Goal: Task Accomplishment & Management: Manage account settings

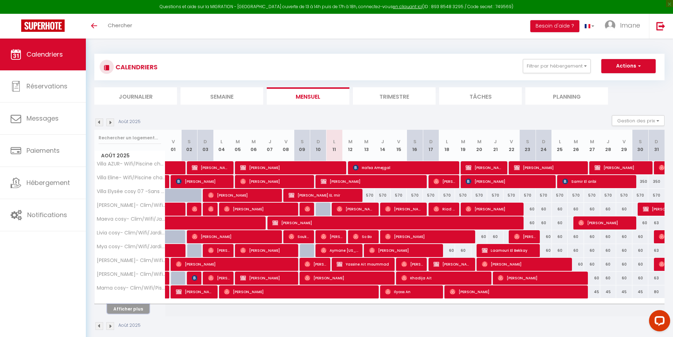
click at [133, 313] on button "Afficher plus" at bounding box center [128, 309] width 42 height 10
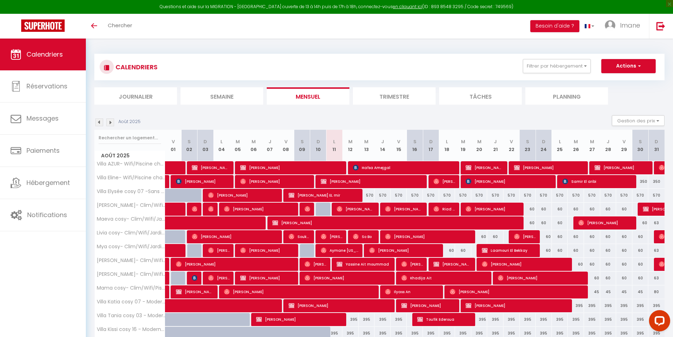
click at [109, 123] on img at bounding box center [110, 122] width 8 height 8
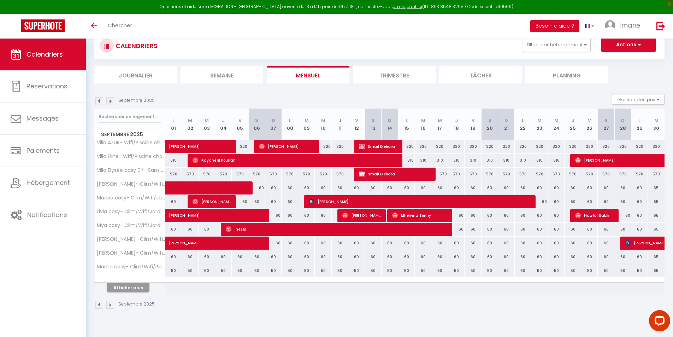
scroll to position [35, 0]
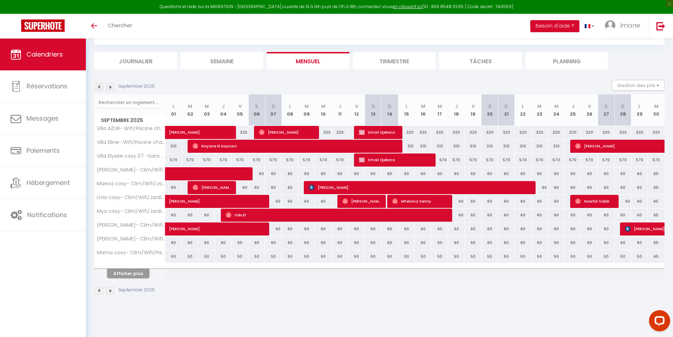
click at [134, 268] on div "Afficher plus" at bounding box center [128, 273] width 74 height 10
click at [100, 89] on img at bounding box center [99, 87] width 8 height 8
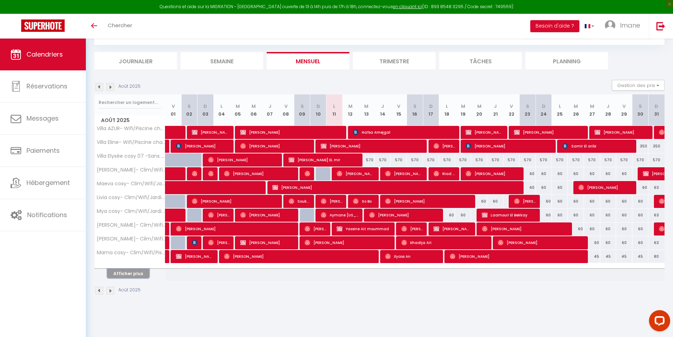
click at [129, 274] on button "Afficher plus" at bounding box center [128, 273] width 42 height 10
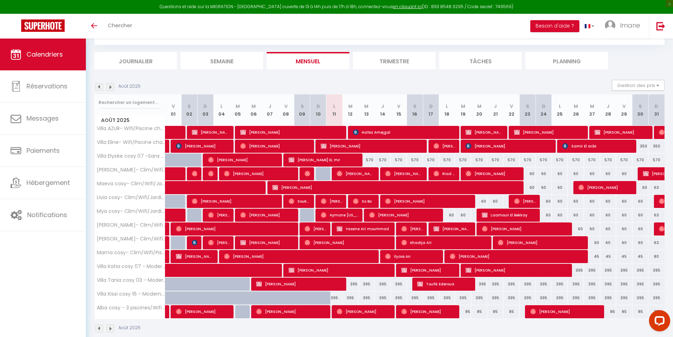
scroll to position [47, 0]
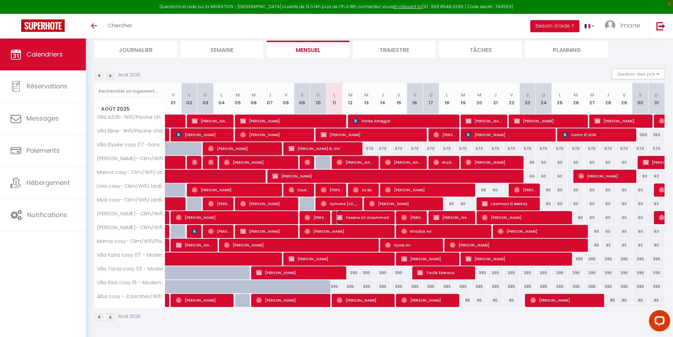
click at [385, 213] on span "Yassine Ait moummad" at bounding box center [364, 216] width 54 height 13
select select "OK"
select select "KO"
select select "0"
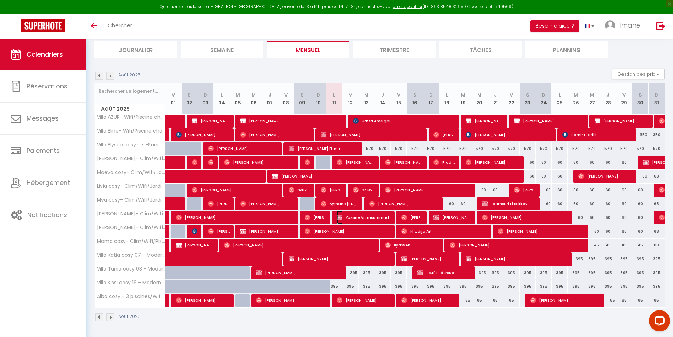
select select "1"
select select
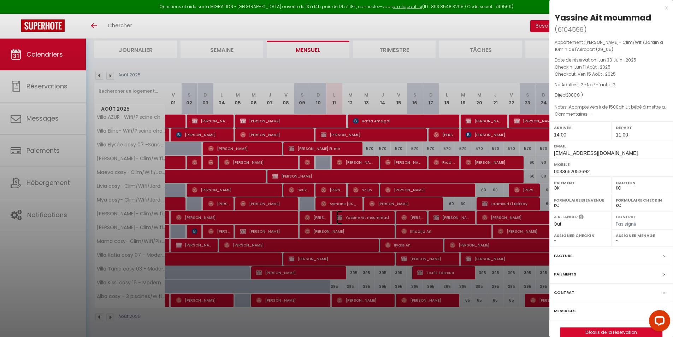
select select "34495"
click at [533, 117] on div at bounding box center [336, 168] width 673 height 337
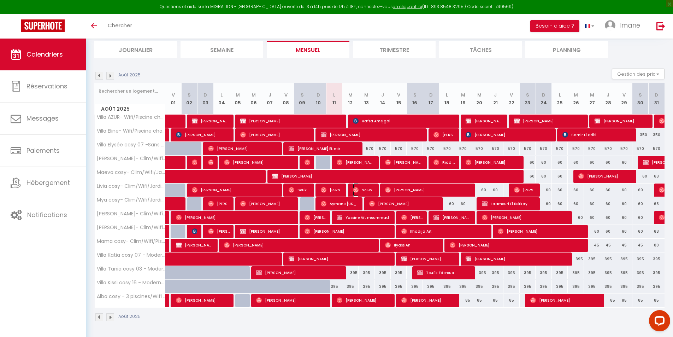
click at [367, 190] on span "So Bo" at bounding box center [364, 189] width 22 height 13
select select "OK"
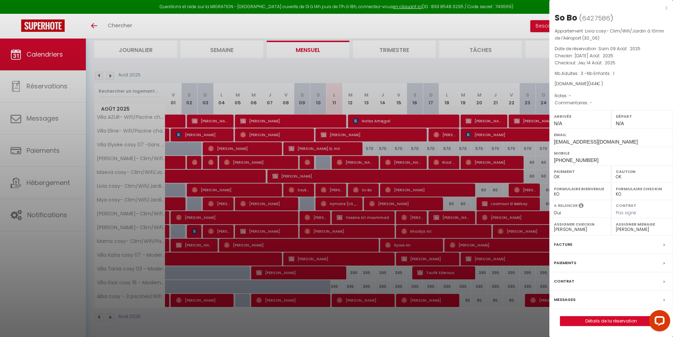
click at [355, 164] on div at bounding box center [336, 168] width 673 height 337
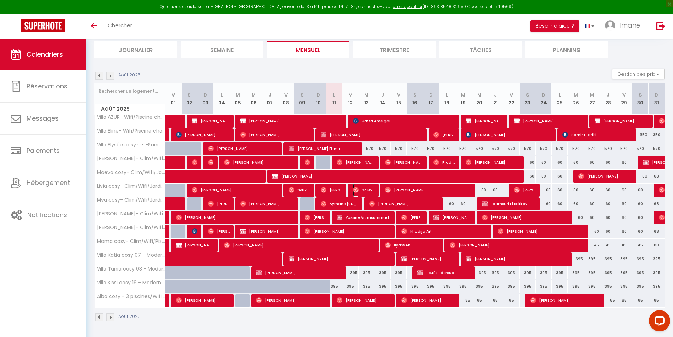
click at [358, 191] on img at bounding box center [356, 190] width 6 height 6
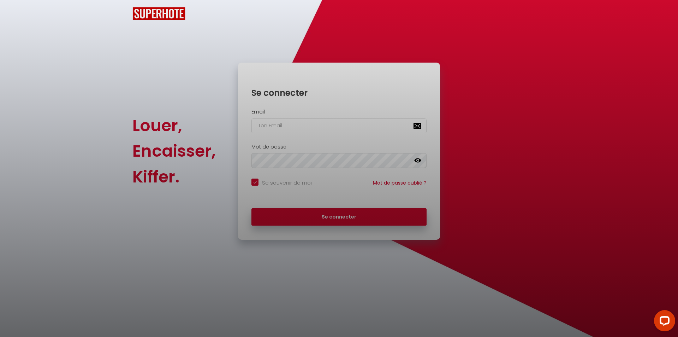
checkbox input "true"
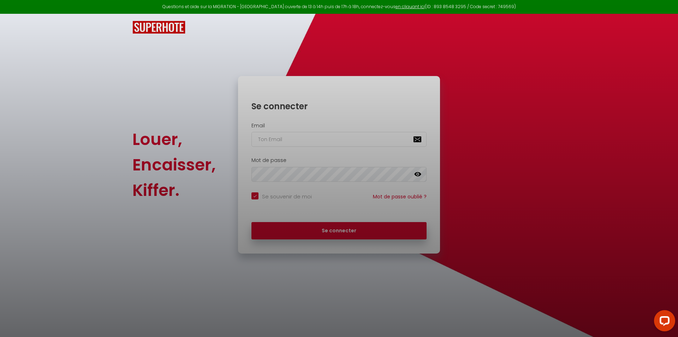
click at [488, 75] on div at bounding box center [339, 168] width 678 height 337
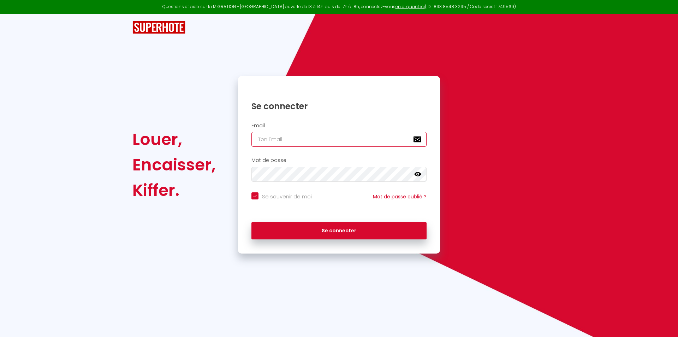
click at [284, 143] on input "email" at bounding box center [338, 139] width 175 height 15
type input "i"
checkbox input "true"
type input "im"
checkbox input "true"
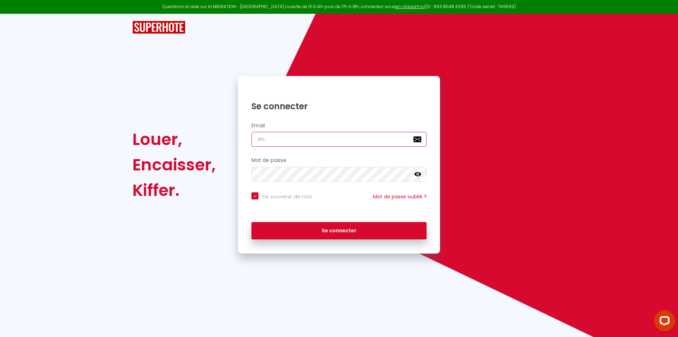
type input "ima"
checkbox input "true"
type input "[DEMOGRAPHIC_DATA]"
checkbox input "true"
type input "imanh"
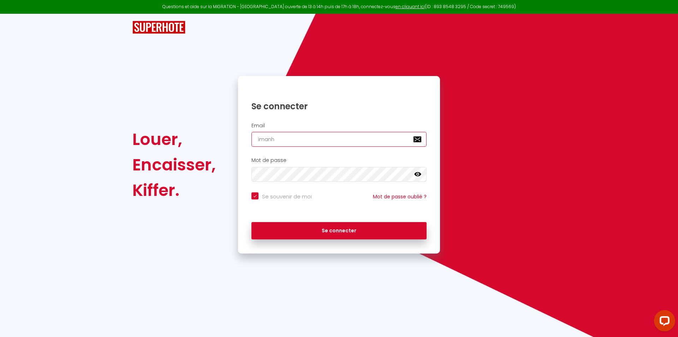
checkbox input "true"
type input "iman"
checkbox input "true"
type input "imane"
checkbox input "true"
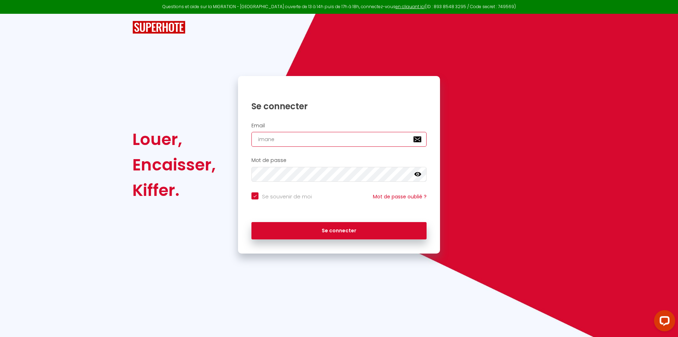
type input "imaneh"
checkbox input "true"
type input "imaneha"
checkbox input "true"
type input "imanehai"
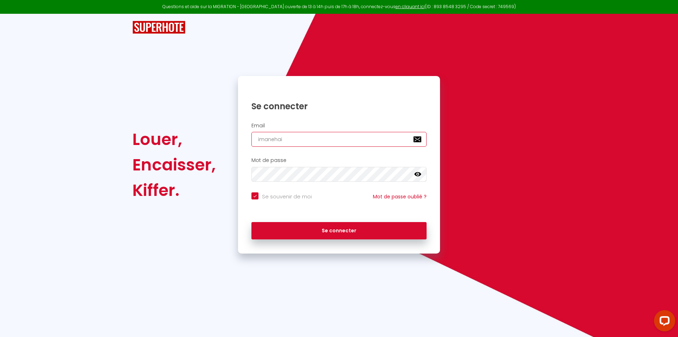
checkbox input "true"
type input "imanehaim"
checkbox input "true"
type input "imanehaimo"
checkbox input "true"
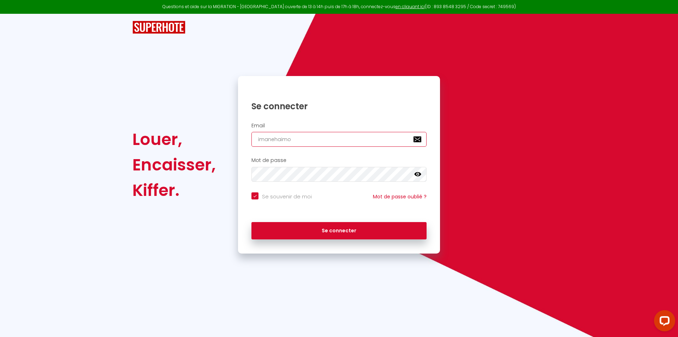
type input "imanehaimou"
checkbox input "true"
type input "imanehaimoud"
checkbox input "true"
type input "imanehaimoudi"
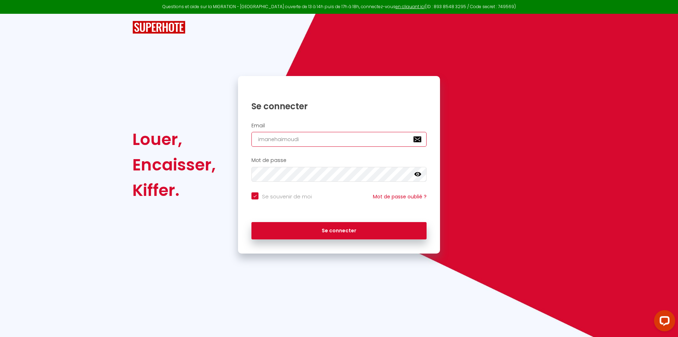
checkbox input "true"
type input "imanehaimoudi1"
checkbox input "true"
type input "imanehaimoudi10"
checkbox input "true"
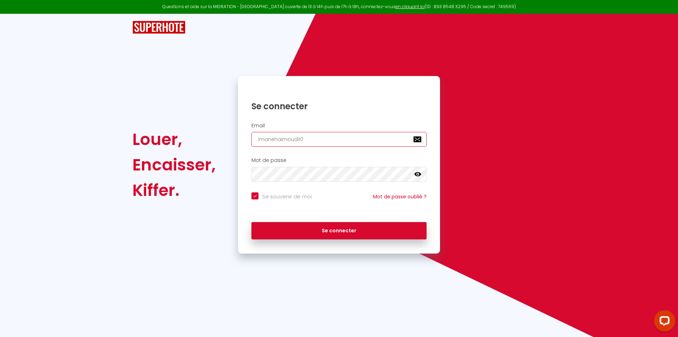
type input "imanehaimoudi10@"
checkbox input "true"
type input "imanehaimoudi10@g"
checkbox input "true"
type input "imanehaimoudi10@gm"
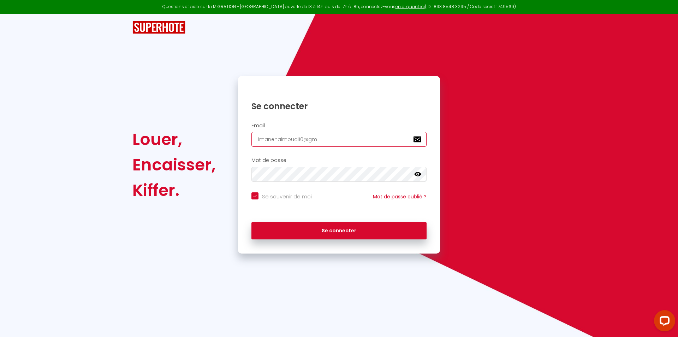
checkbox input "true"
type input "imanehaimoudi10@gma"
checkbox input "true"
type input "imanehaimoudi10@gmai"
checkbox input "true"
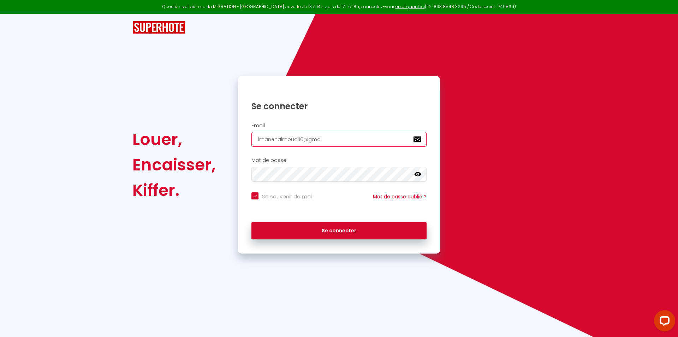
type input "imanehaimoudi10@gmail"
checkbox input "true"
type input "imanehaimoudi10@gmail."
checkbox input "true"
type input "imanehaimoudi10@gmail.c"
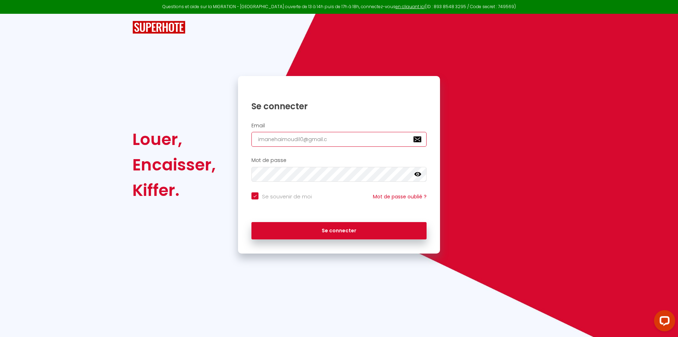
checkbox input "true"
type input "imanehaimoudi10@gmail.co"
checkbox input "true"
type input "[EMAIL_ADDRESS][DOMAIN_NAME]"
checkbox input "true"
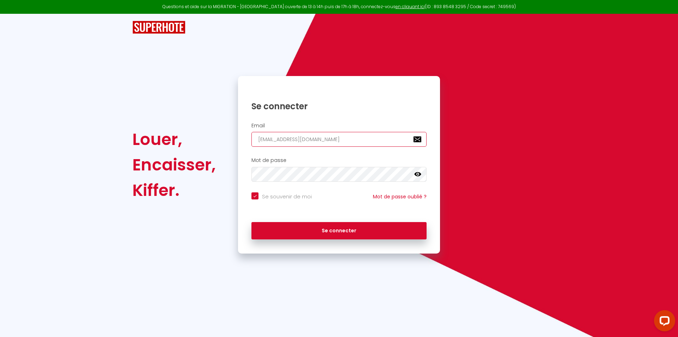
type input "[EMAIL_ADDRESS][DOMAIN_NAME]"
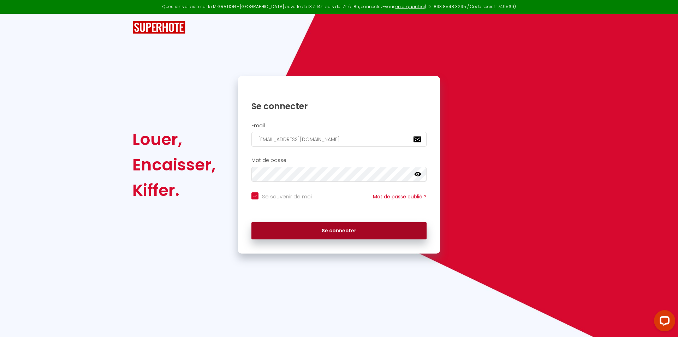
click at [385, 228] on button "Se connecter" at bounding box center [338, 231] width 175 height 18
checkbox input "true"
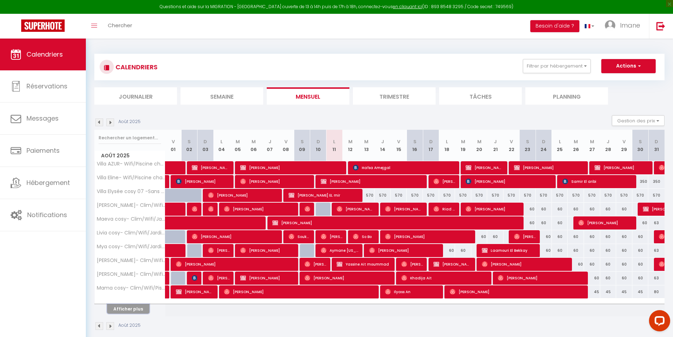
click at [142, 308] on button "Afficher plus" at bounding box center [128, 309] width 42 height 10
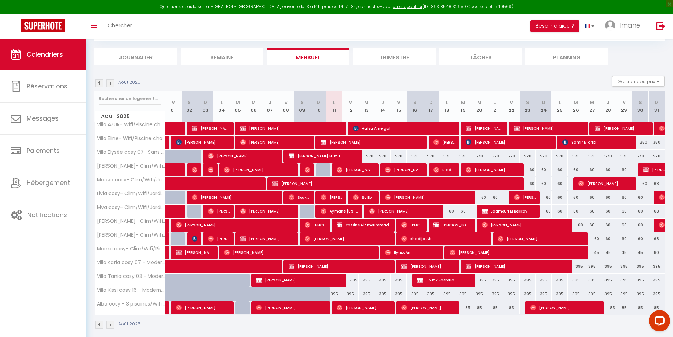
scroll to position [47, 0]
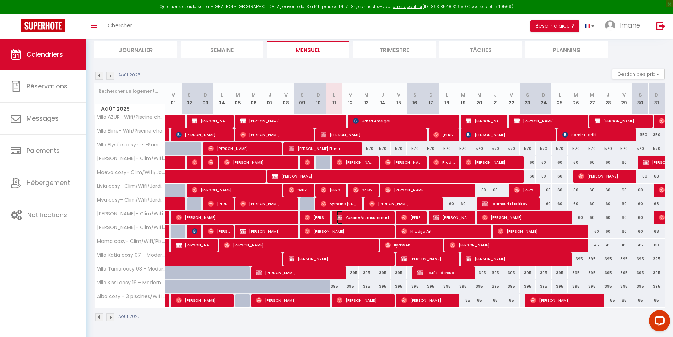
click at [348, 217] on span "Yassine Ait moummad" at bounding box center [364, 216] width 54 height 13
select select "OK"
select select "KO"
select select "0"
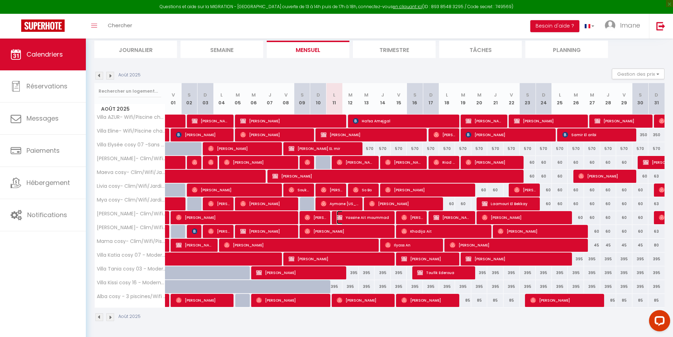
select select "1"
select select
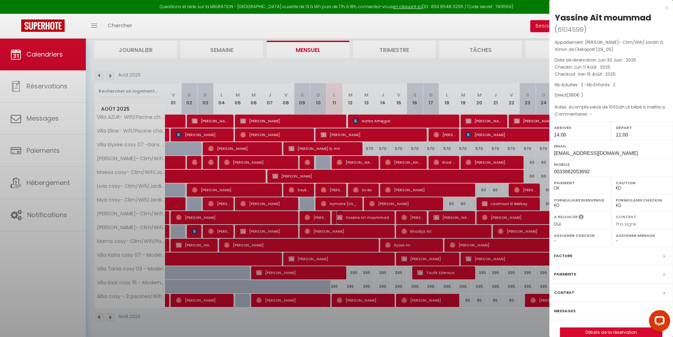
select select "34495"
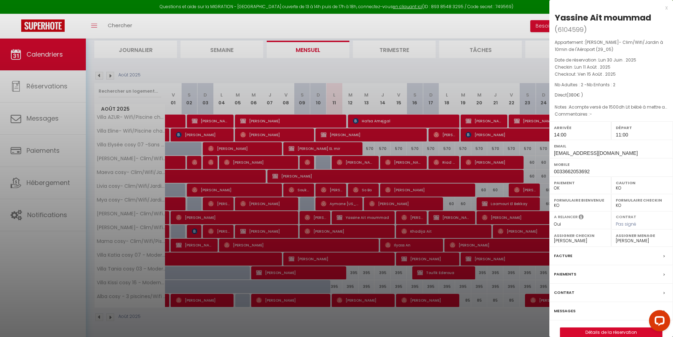
click at [481, 131] on div at bounding box center [336, 168] width 673 height 337
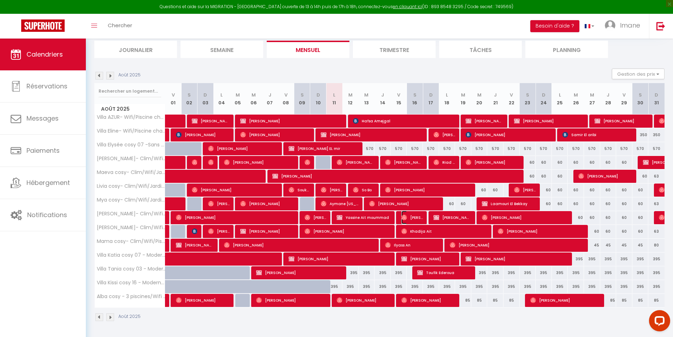
click at [406, 220] on img at bounding box center [404, 217] width 6 height 6
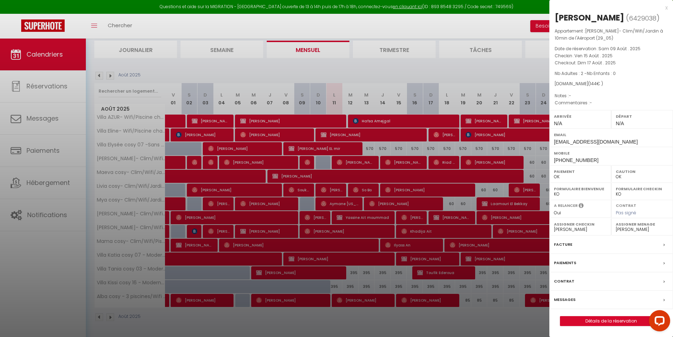
drag, startPoint x: 17, startPoint y: 125, endPoint x: 65, endPoint y: 10, distance: 124.7
click at [18, 125] on div at bounding box center [336, 168] width 673 height 337
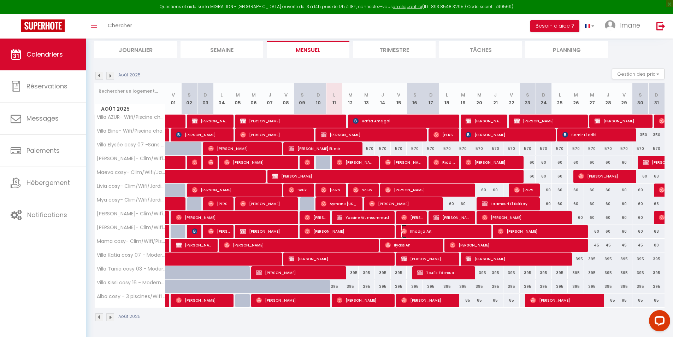
click at [449, 233] on span "Khadija Ait" at bounding box center [444, 230] width 87 height 13
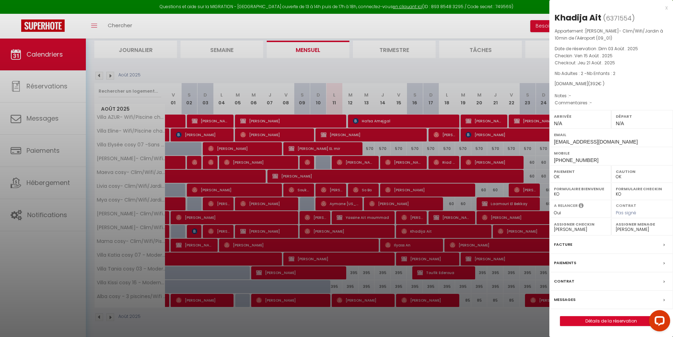
click at [479, 92] on div at bounding box center [336, 168] width 673 height 337
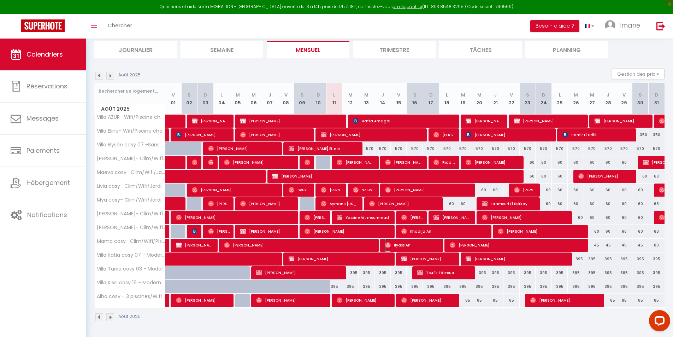
click at [414, 243] on span "Ilyass An" at bounding box center [412, 244] width 54 height 13
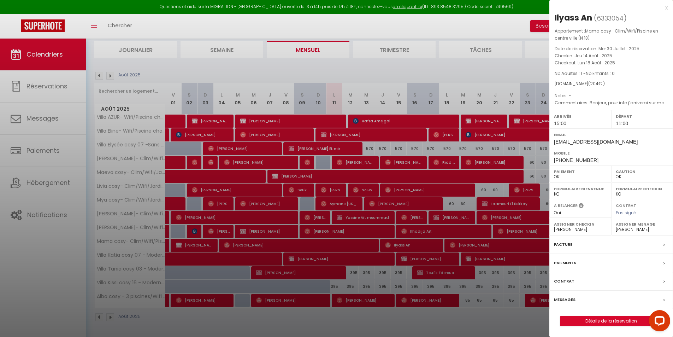
click at [394, 156] on div at bounding box center [336, 168] width 673 height 337
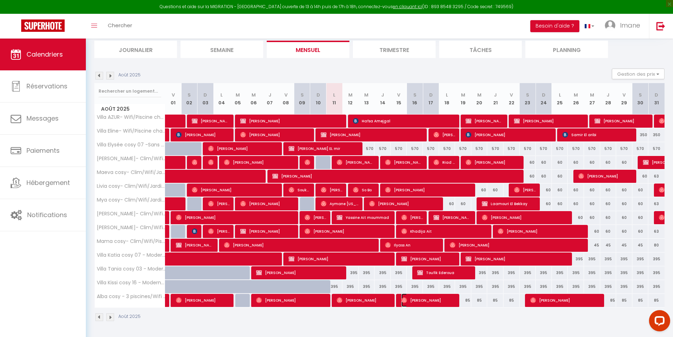
click at [408, 301] on span "[PERSON_NAME]" at bounding box center [428, 299] width 54 height 13
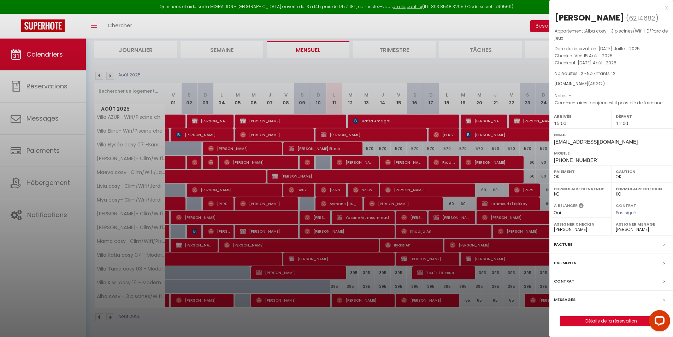
click at [408, 119] on div at bounding box center [336, 168] width 673 height 337
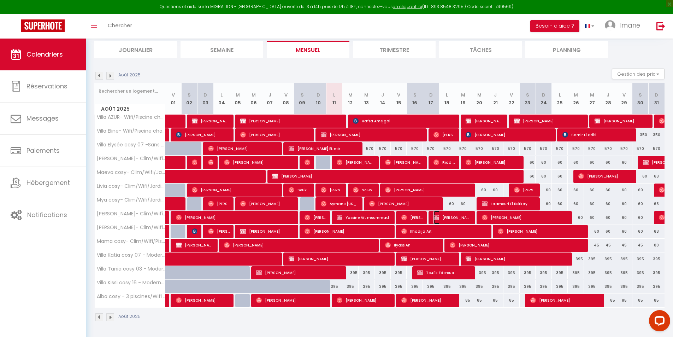
click at [449, 218] on span "[PERSON_NAME]" at bounding box center [452, 216] width 38 height 13
select select "KO"
select select "0"
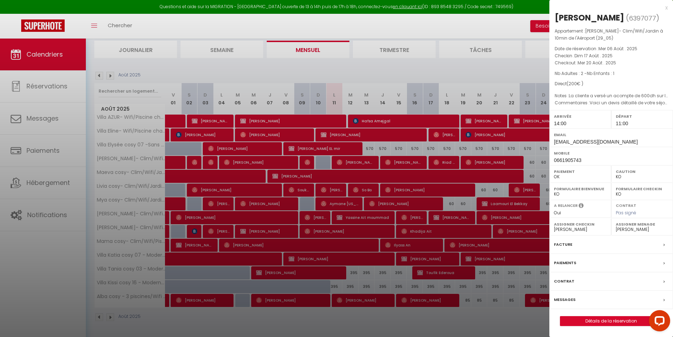
click at [449, 218] on div at bounding box center [336, 168] width 673 height 337
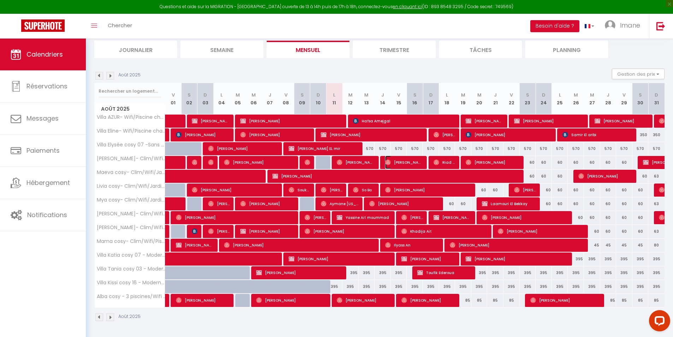
click at [399, 165] on span "[PERSON_NAME]" at bounding box center [404, 161] width 38 height 13
select select "OK"
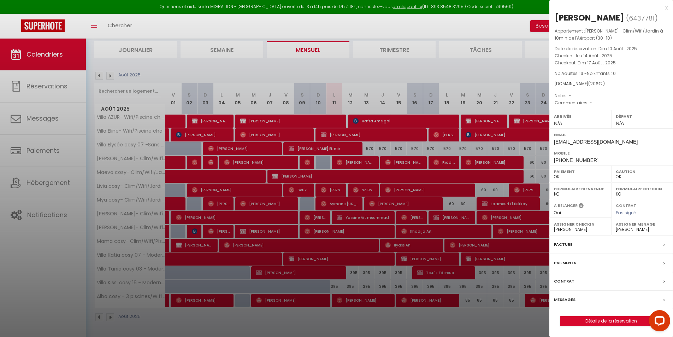
drag, startPoint x: 525, startPoint y: 144, endPoint x: 513, endPoint y: 145, distance: 12.4
click at [525, 145] on div at bounding box center [336, 168] width 673 height 337
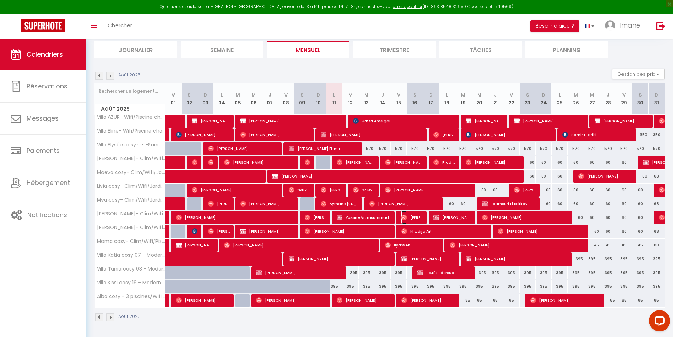
click at [414, 217] on span "[PERSON_NAME]" at bounding box center [412, 216] width 22 height 13
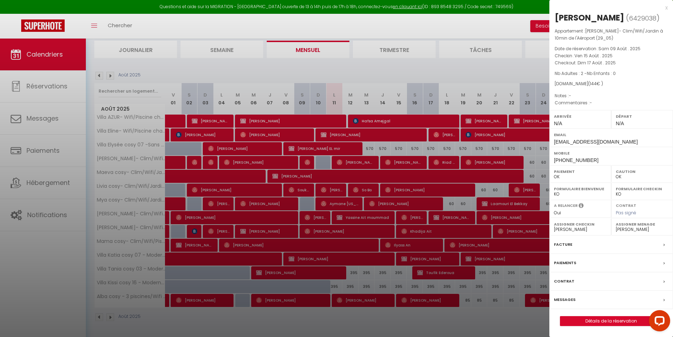
click at [414, 217] on div at bounding box center [336, 168] width 673 height 337
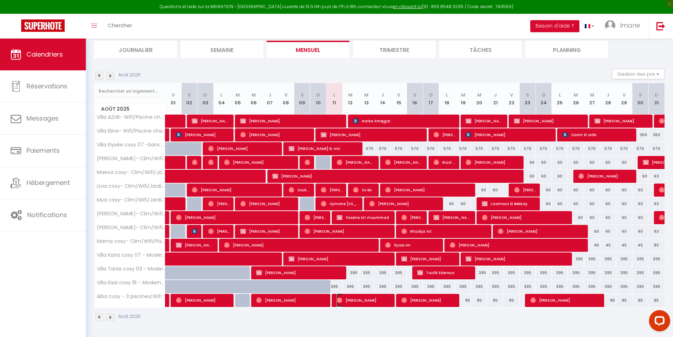
click at [378, 302] on span "[PERSON_NAME]" at bounding box center [364, 299] width 54 height 13
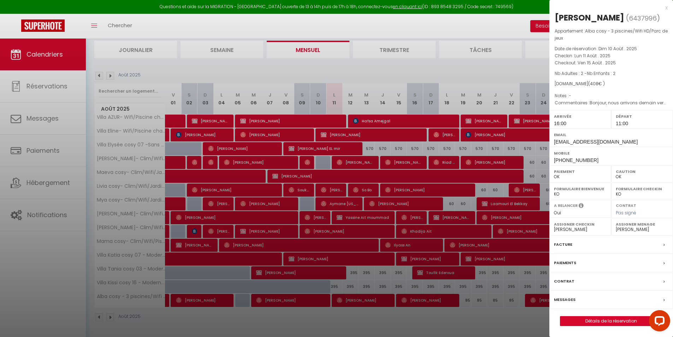
click at [317, 227] on div at bounding box center [336, 168] width 673 height 337
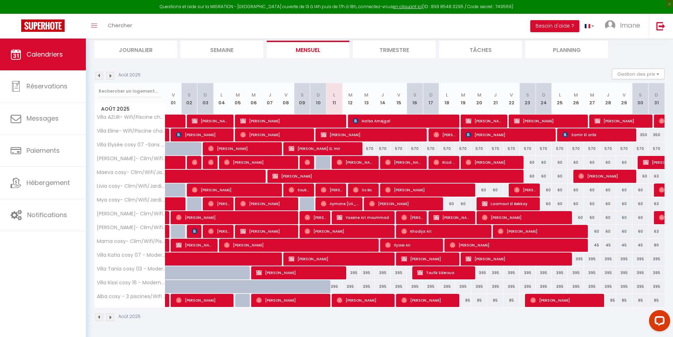
click at [109, 76] on img at bounding box center [110, 76] width 8 height 8
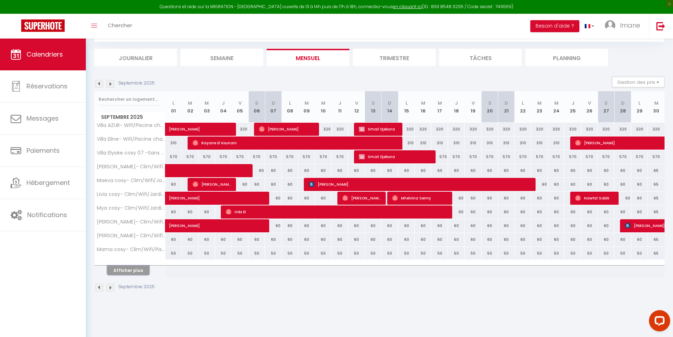
click at [131, 269] on button "Afficher plus" at bounding box center [128, 270] width 42 height 10
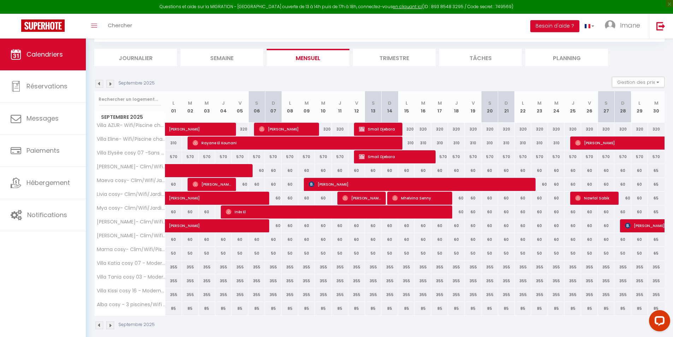
click at [97, 85] on img at bounding box center [99, 84] width 8 height 8
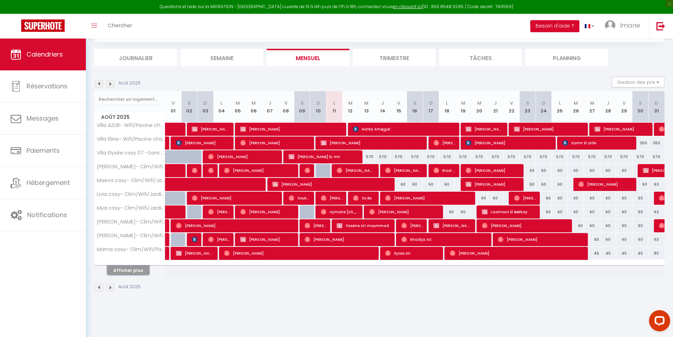
click at [123, 269] on button "Afficher plus" at bounding box center [128, 270] width 42 height 10
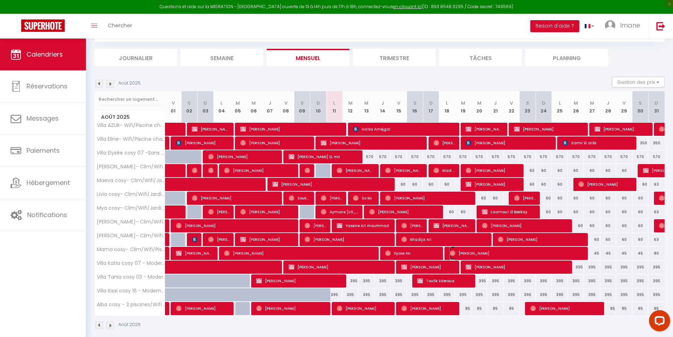
click at [459, 253] on span "[PERSON_NAME]" at bounding box center [517, 252] width 135 height 13
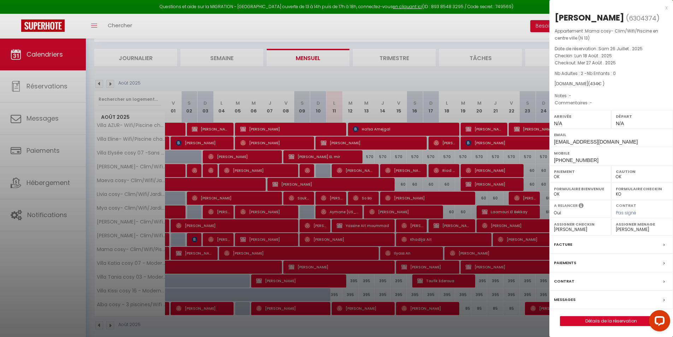
click at [481, 248] on div at bounding box center [336, 168] width 673 height 337
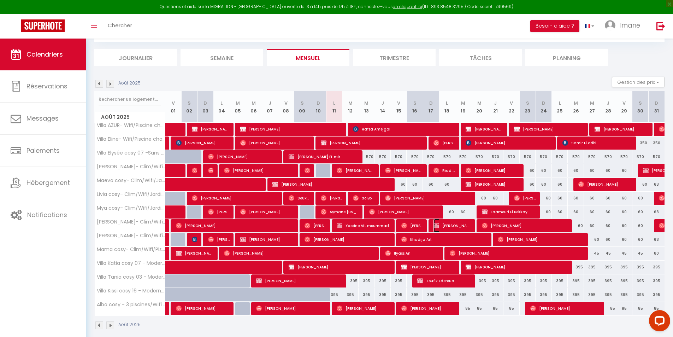
click at [444, 228] on span "[PERSON_NAME]" at bounding box center [452, 225] width 38 height 13
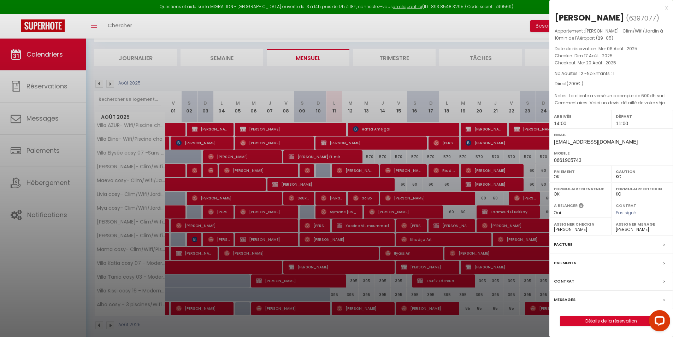
click at [343, 121] on div at bounding box center [336, 168] width 673 height 337
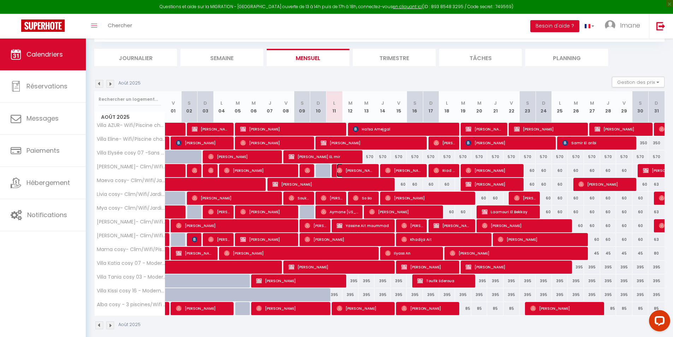
click at [352, 168] on span "[PERSON_NAME]" at bounding box center [356, 170] width 38 height 13
select select "OK"
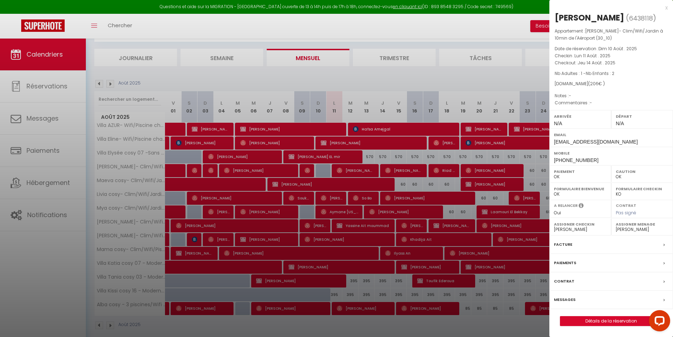
click at [534, 166] on div at bounding box center [336, 168] width 673 height 337
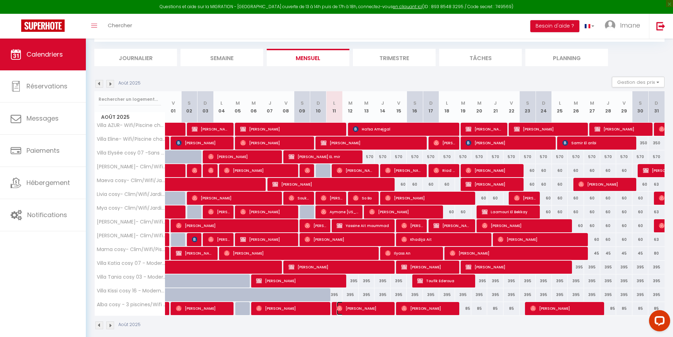
click at [347, 309] on span "[PERSON_NAME]" at bounding box center [364, 307] width 54 height 13
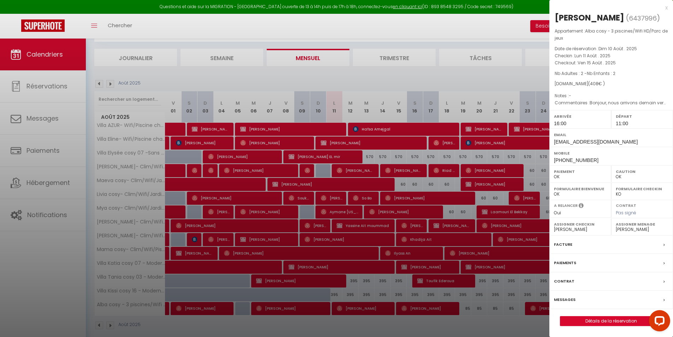
drag, startPoint x: 490, startPoint y: 299, endPoint x: 272, endPoint y: 16, distance: 357.6
click at [489, 298] on div at bounding box center [336, 168] width 673 height 337
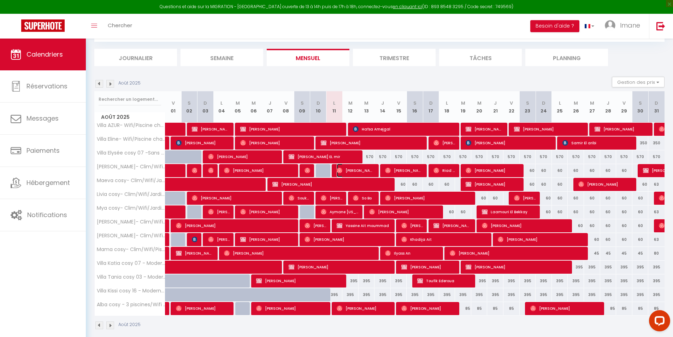
click at [357, 166] on span "[PERSON_NAME]" at bounding box center [356, 170] width 38 height 13
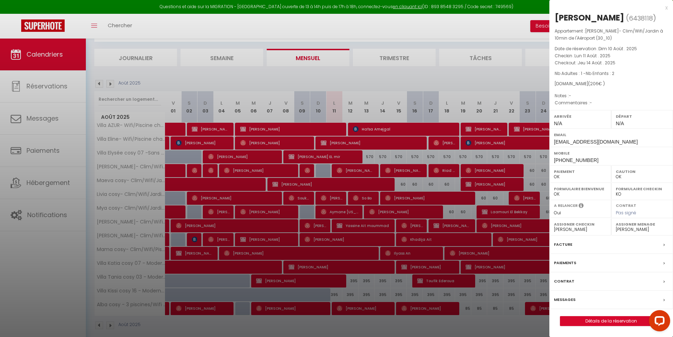
click at [410, 196] on div at bounding box center [336, 168] width 673 height 337
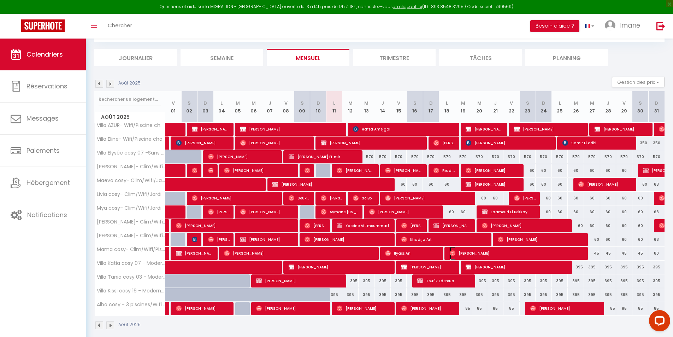
click at [498, 253] on span "[PERSON_NAME]" at bounding box center [517, 252] width 135 height 13
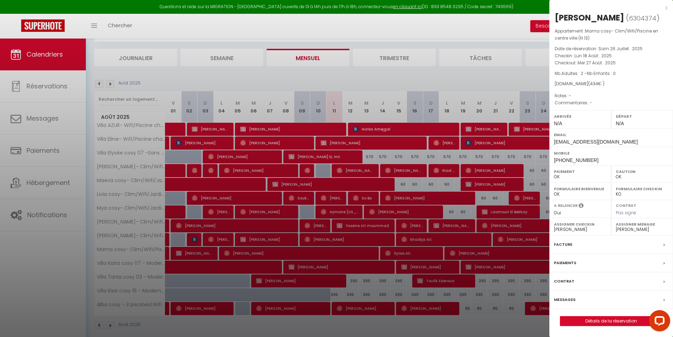
click at [498, 253] on div at bounding box center [336, 168] width 673 height 337
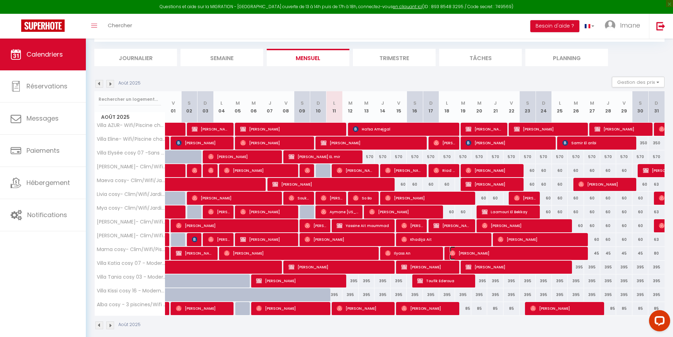
click at [461, 251] on span "[PERSON_NAME]" at bounding box center [517, 252] width 135 height 13
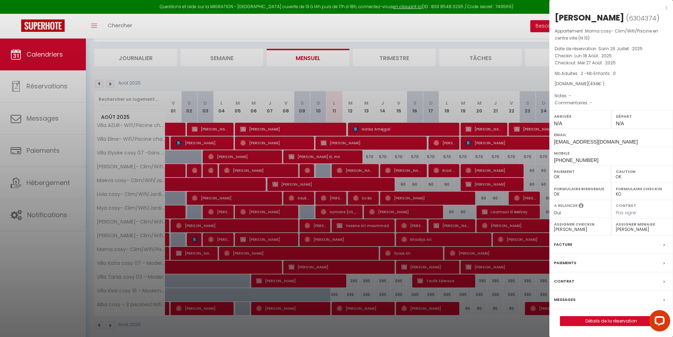
click at [511, 173] on div at bounding box center [336, 168] width 673 height 337
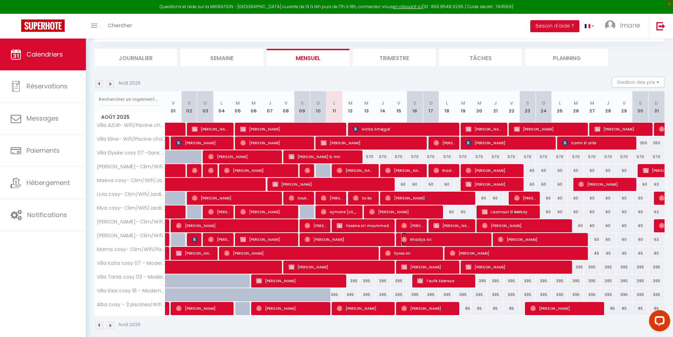
click at [455, 238] on span "Khadija Ait" at bounding box center [444, 238] width 87 height 13
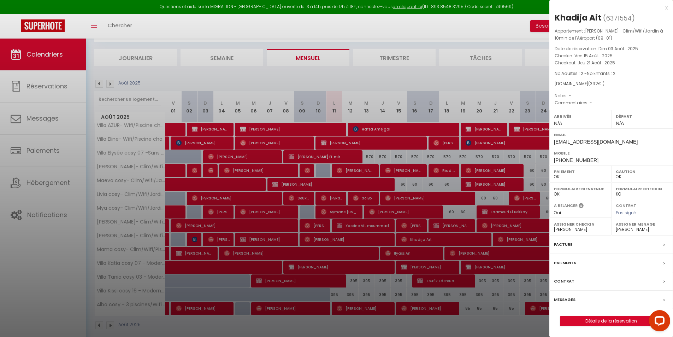
click at [509, 241] on div at bounding box center [336, 168] width 673 height 337
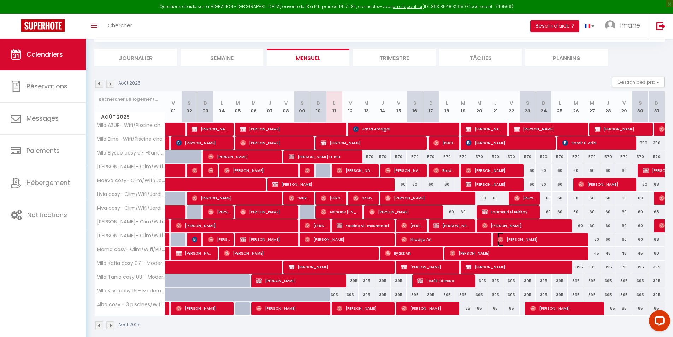
click at [509, 240] on span "[PERSON_NAME]" at bounding box center [541, 238] width 87 height 13
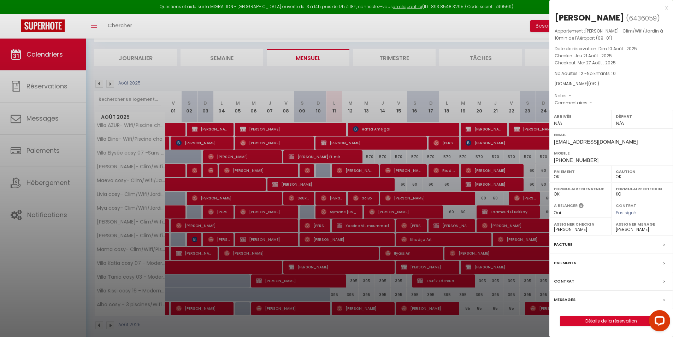
click at [505, 229] on div at bounding box center [336, 168] width 673 height 337
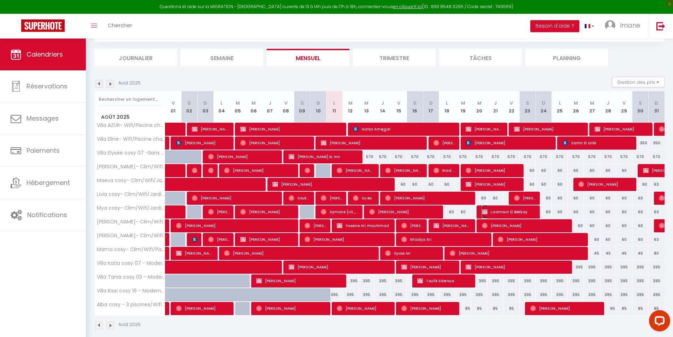
click at [523, 209] on span "Laamouri El Bekkay" at bounding box center [509, 211] width 54 height 13
select select "1"
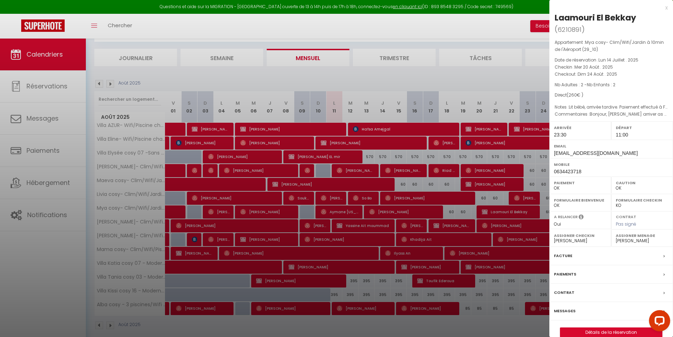
click at [501, 233] on div at bounding box center [336, 168] width 673 height 337
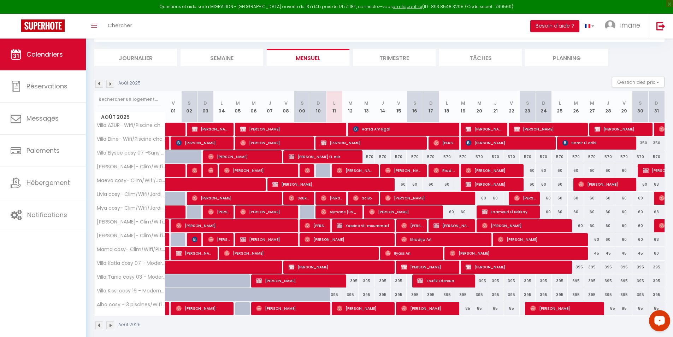
click at [494, 195] on div "60" at bounding box center [495, 197] width 16 height 13
type input "60"
type input "Jeu 21 Août 2025"
type input "Ven 22 Août 2025"
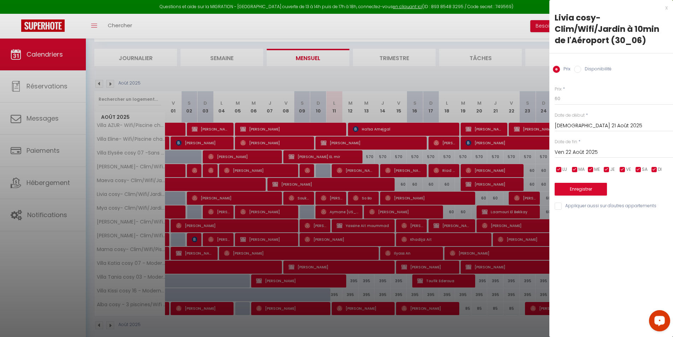
click at [500, 306] on div at bounding box center [336, 168] width 673 height 337
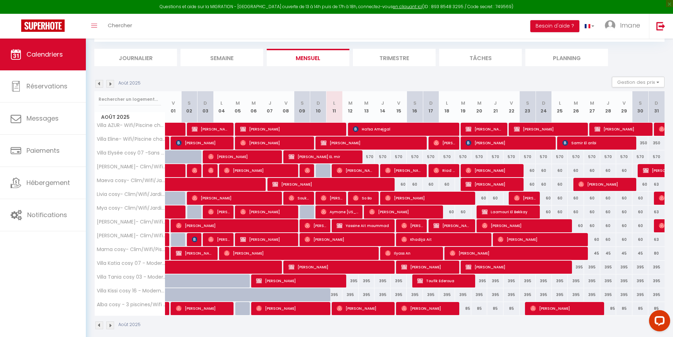
click at [636, 228] on div "60" at bounding box center [640, 225] width 16 height 13
type input "60"
type input "Sam 30 Août 2025"
type input "Dim 31 Août 2025"
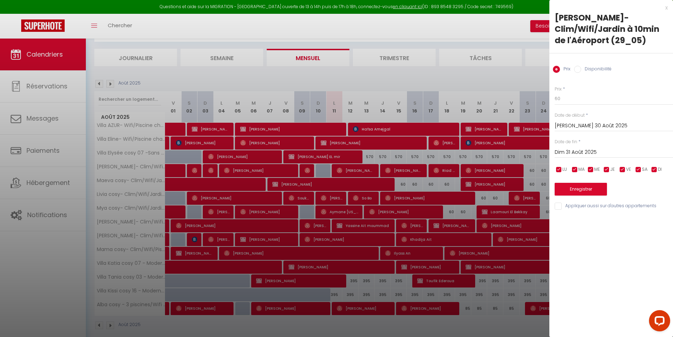
drag, startPoint x: 473, startPoint y: 58, endPoint x: 449, endPoint y: 71, distance: 26.9
click at [473, 58] on div at bounding box center [336, 168] width 673 height 337
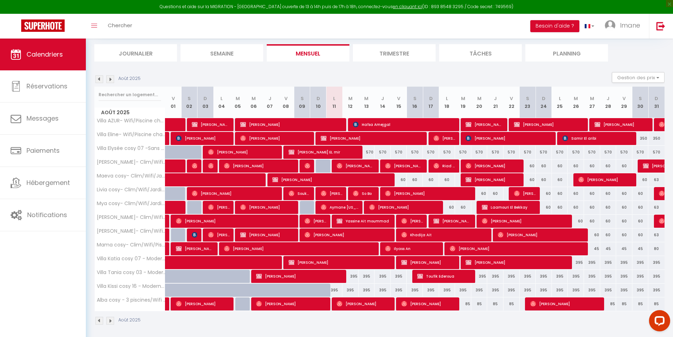
scroll to position [47, 0]
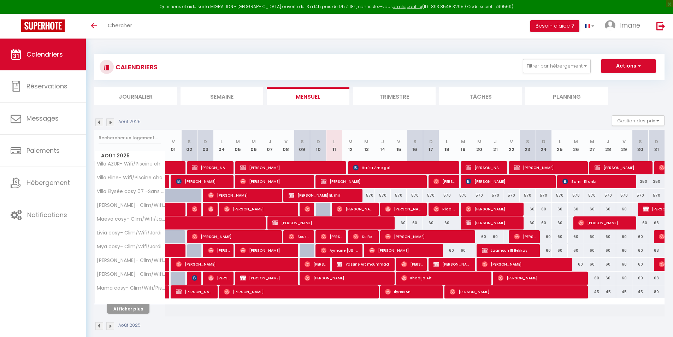
scroll to position [38, 0]
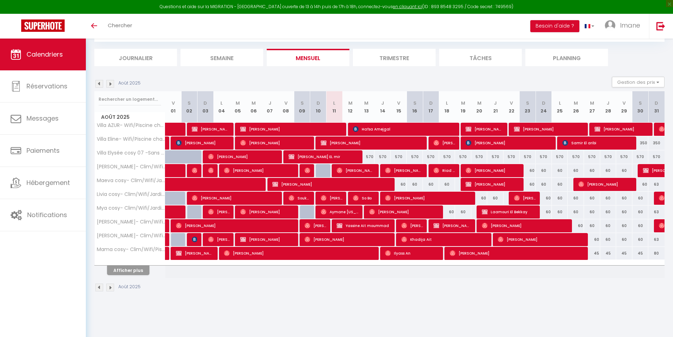
click at [125, 309] on body "Questions et aide sur la MIGRATION - Salle Zoom ouverte de 13 à 14h puis de 17h…" at bounding box center [336, 168] width 673 height 337
click at [144, 273] on button "Afficher plus" at bounding box center [128, 270] width 42 height 10
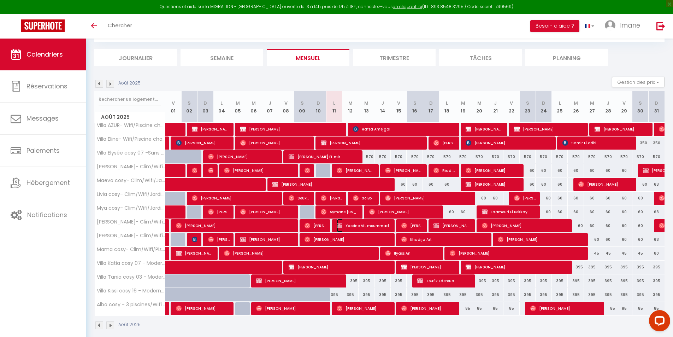
click at [385, 226] on span "Yassine Ait moummad" at bounding box center [364, 225] width 54 height 13
select select "OK"
select select "KO"
select select "0"
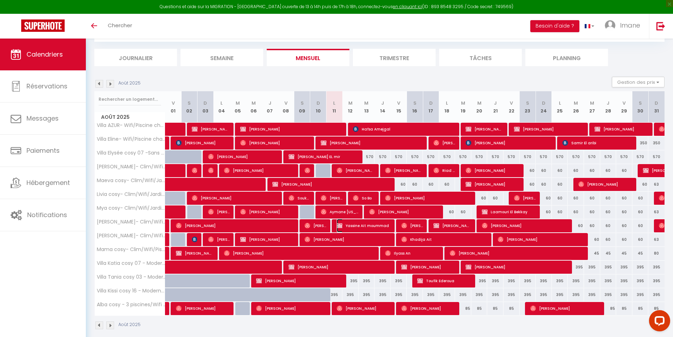
select select "1"
select select
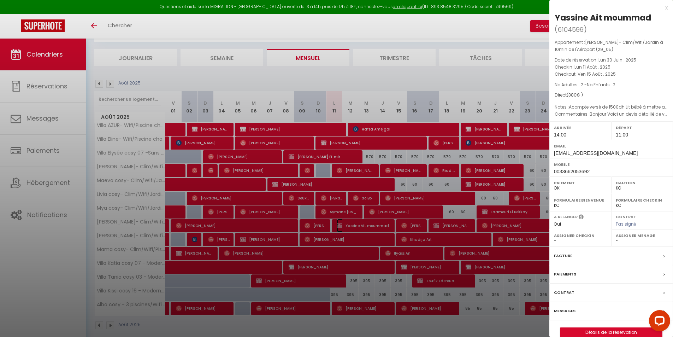
select select "34495"
drag, startPoint x: 276, startPoint y: 226, endPoint x: 256, endPoint y: 103, distance: 124.5
click at [273, 220] on div at bounding box center [336, 168] width 673 height 337
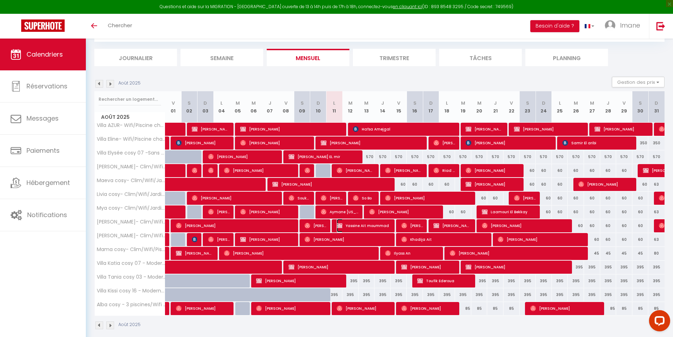
click at [372, 224] on span "Yassine Ait moummad" at bounding box center [364, 225] width 54 height 13
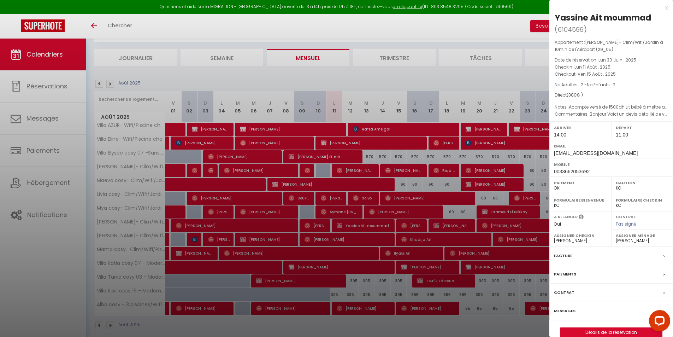
drag, startPoint x: 462, startPoint y: 84, endPoint x: 403, endPoint y: 36, distance: 76.6
click at [460, 83] on div at bounding box center [336, 168] width 673 height 337
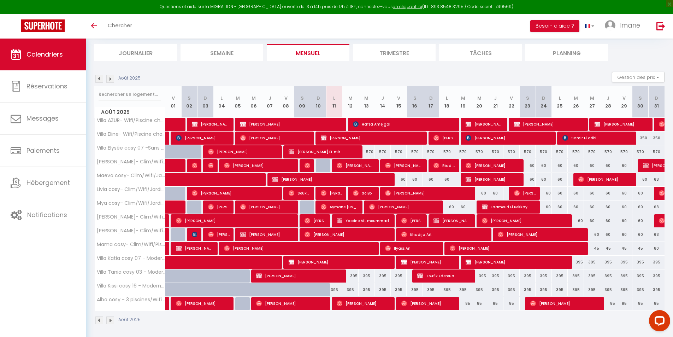
scroll to position [47, 0]
